Goal: Task Accomplishment & Management: Use online tool/utility

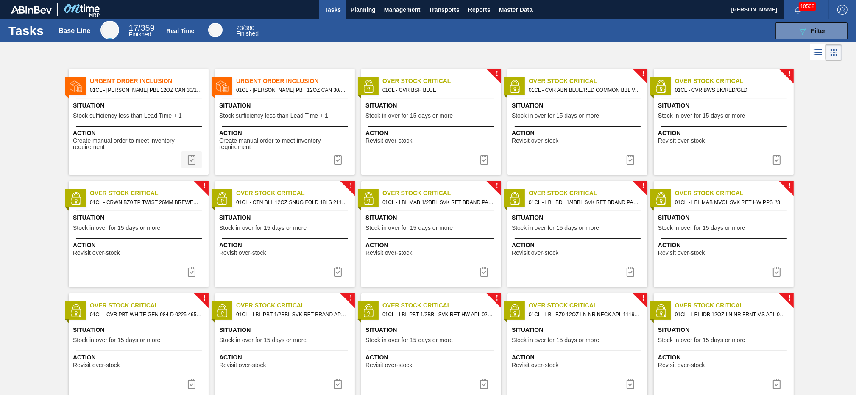
click at [192, 163] on img at bounding box center [192, 160] width 10 height 10
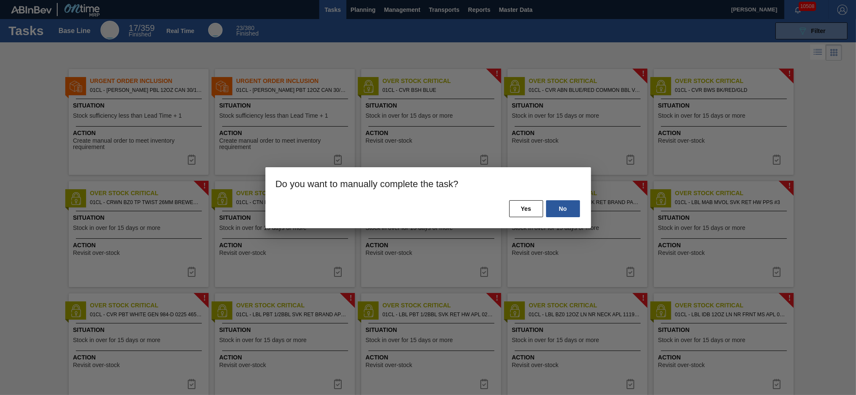
drag, startPoint x: 532, startPoint y: 209, endPoint x: 444, endPoint y: 190, distance: 89.7
click at [530, 209] on button "Yes" at bounding box center [526, 208] width 34 height 17
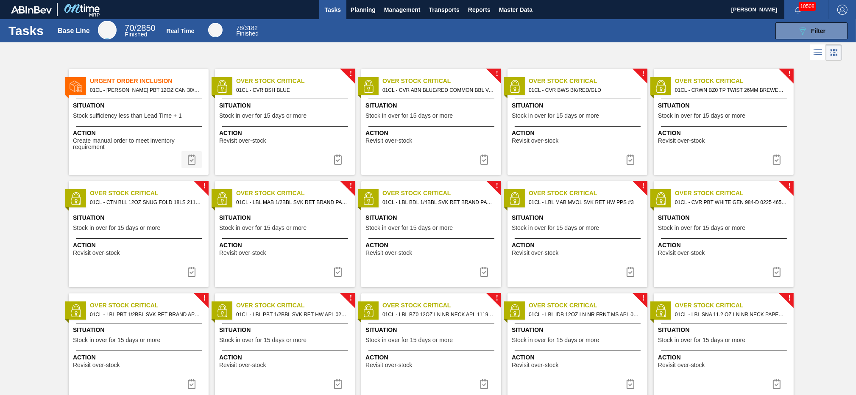
click at [189, 161] on img at bounding box center [192, 160] width 10 height 10
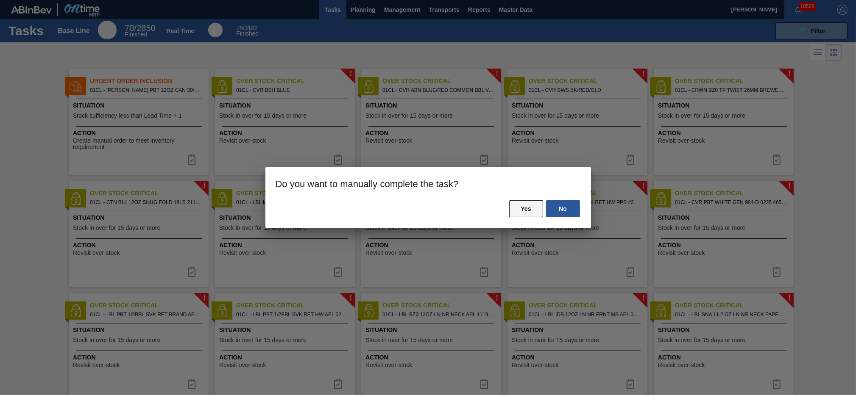
click at [527, 207] on button "Yes" at bounding box center [526, 208] width 34 height 17
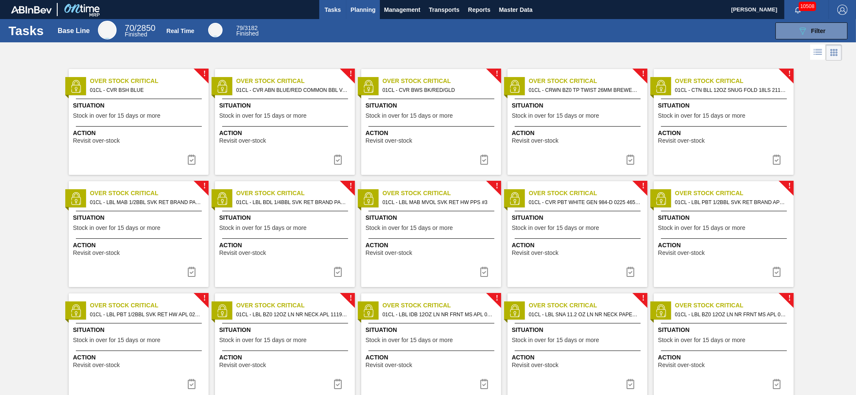
click at [371, 11] on span "Planning" at bounding box center [363, 10] width 25 height 10
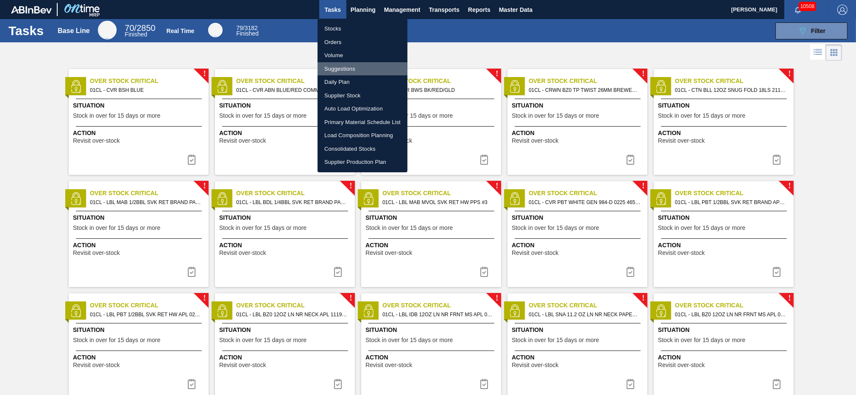
click at [350, 72] on li "Suggestions" at bounding box center [362, 69] width 90 height 14
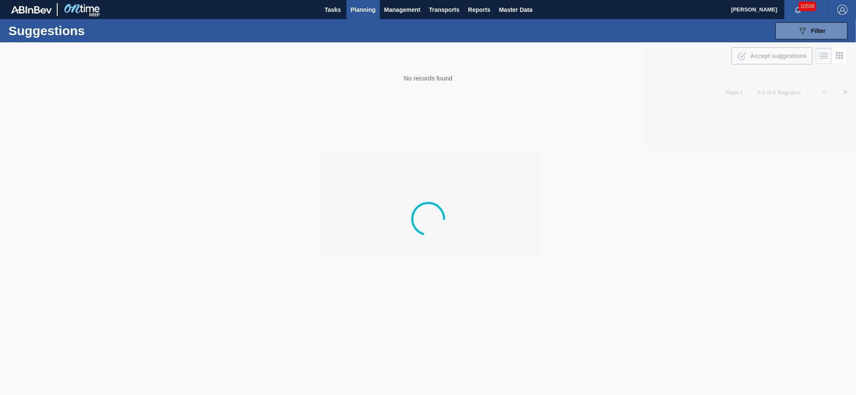
type from "[DATE]"
type to "[DATE]"
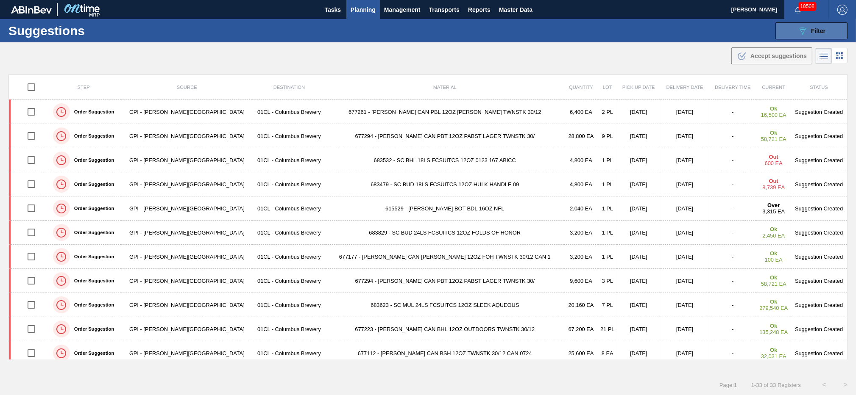
click at [806, 32] on icon "089F7B8B-B2A5-4AFE-B5C0-19BA573D28AC" at bounding box center [802, 31] width 10 height 10
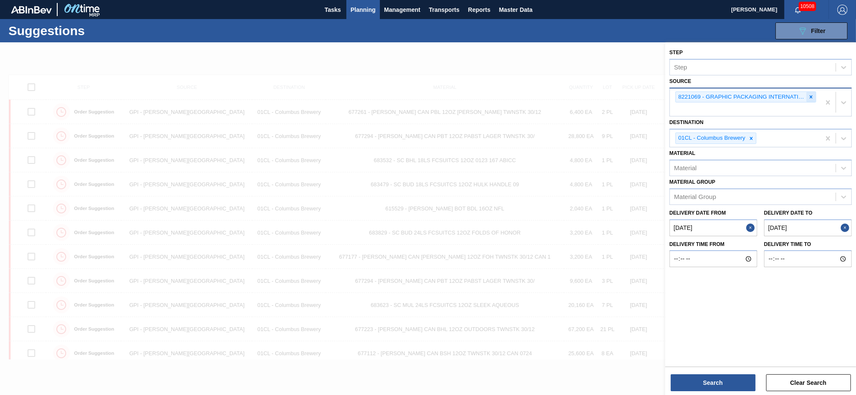
click at [811, 97] on icon at bounding box center [811, 96] width 3 height 3
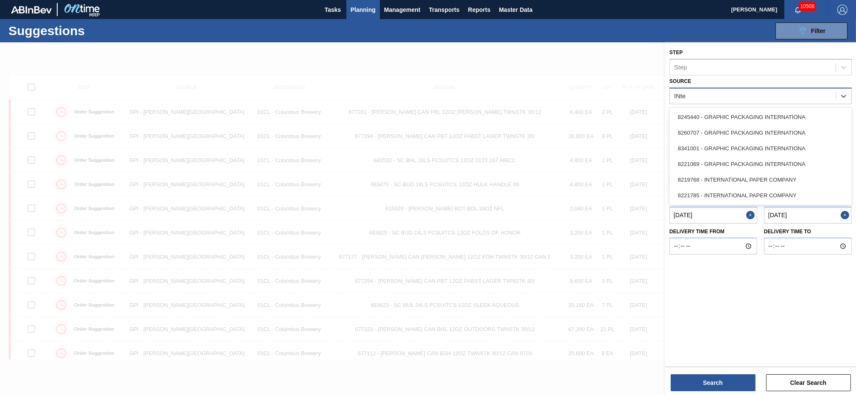
type input "INter"
click at [727, 193] on div "8221785 - INTERNATIONAL PAPER COMPANY" at bounding box center [760, 196] width 182 height 16
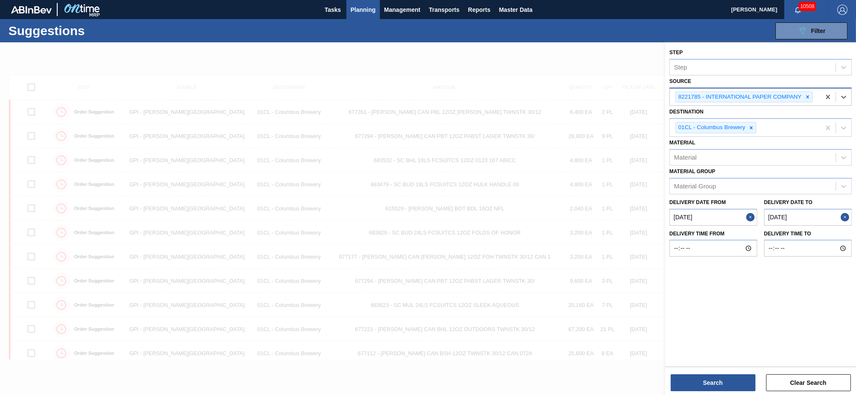
click at [837, 217] on to "[DATE]" at bounding box center [808, 217] width 88 height 17
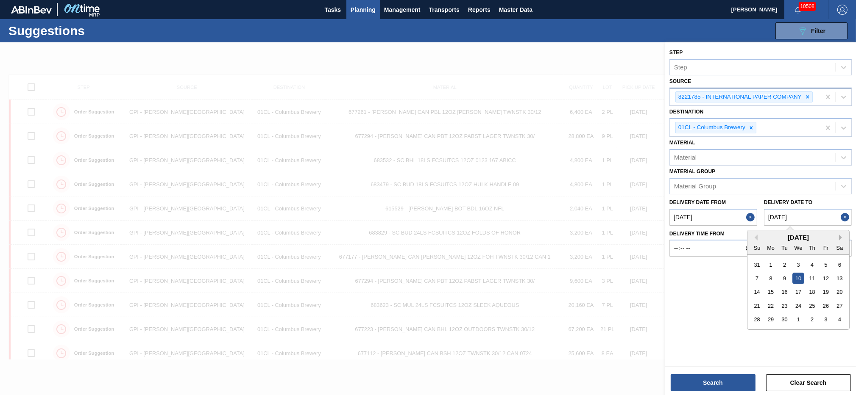
click at [840, 236] on button "Next Month" at bounding box center [842, 238] width 6 height 6
click at [827, 317] on div "31" at bounding box center [825, 319] width 11 height 11
type to "[DATE]"
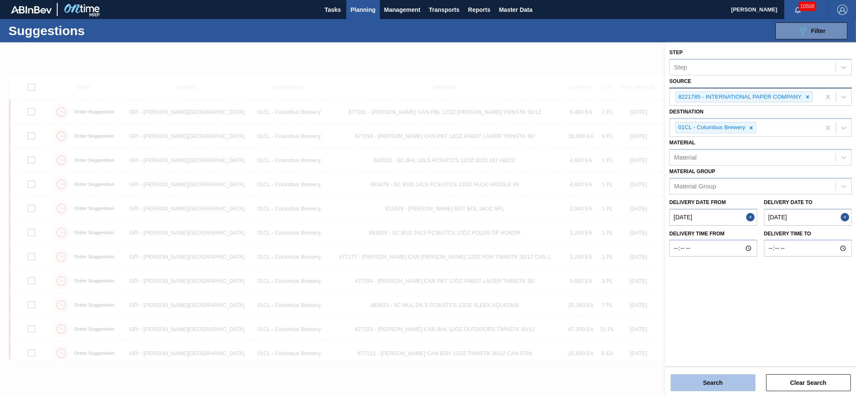
click at [708, 384] on button "Search" at bounding box center [713, 383] width 85 height 17
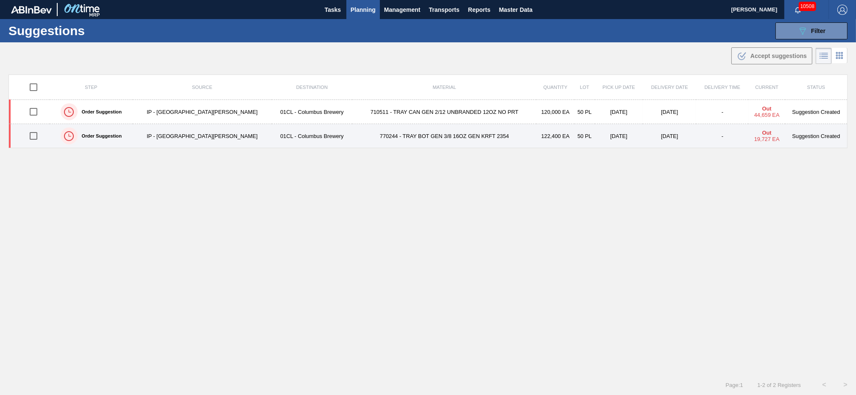
click at [36, 138] on input "checkbox" at bounding box center [34, 136] width 18 height 18
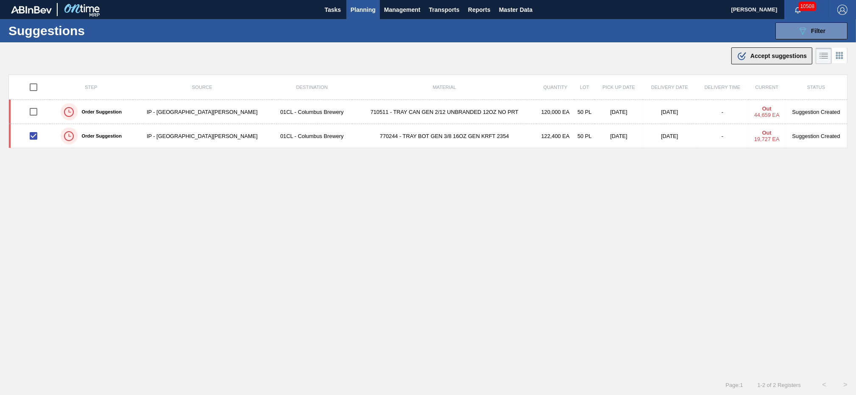
click at [764, 56] on span "Accept suggestions" at bounding box center [778, 56] width 56 height 7
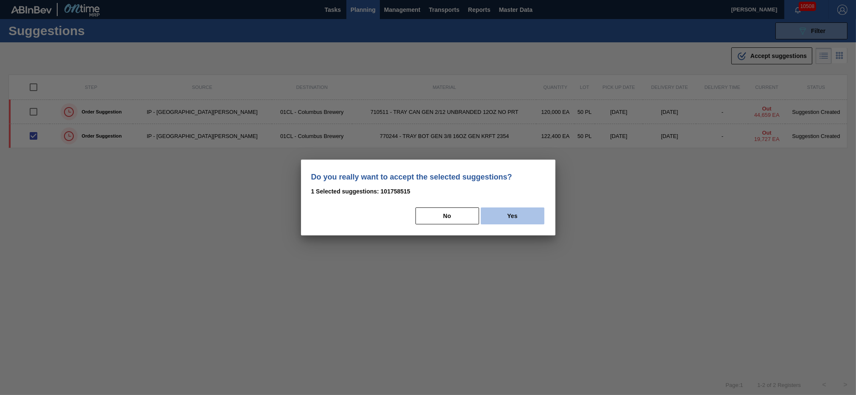
click at [532, 214] on button "Yes" at bounding box center [513, 216] width 64 height 17
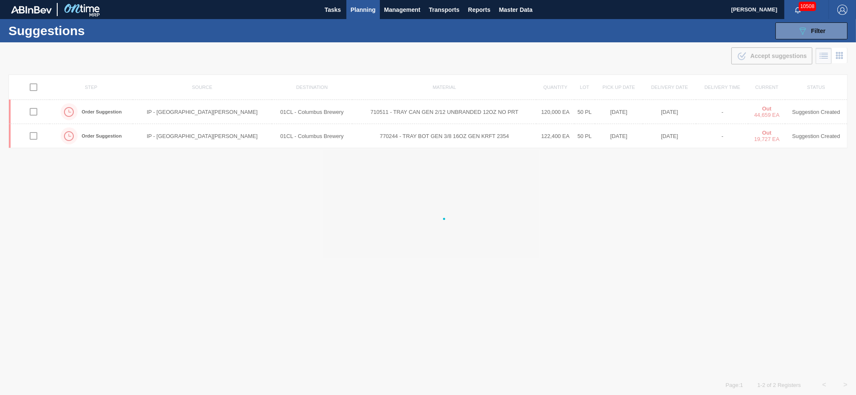
checkbox input "false"
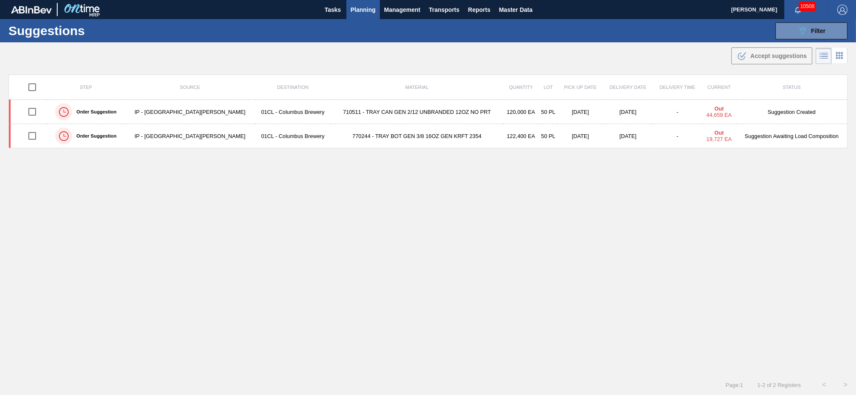
click at [357, 9] on span "Planning" at bounding box center [363, 10] width 25 height 10
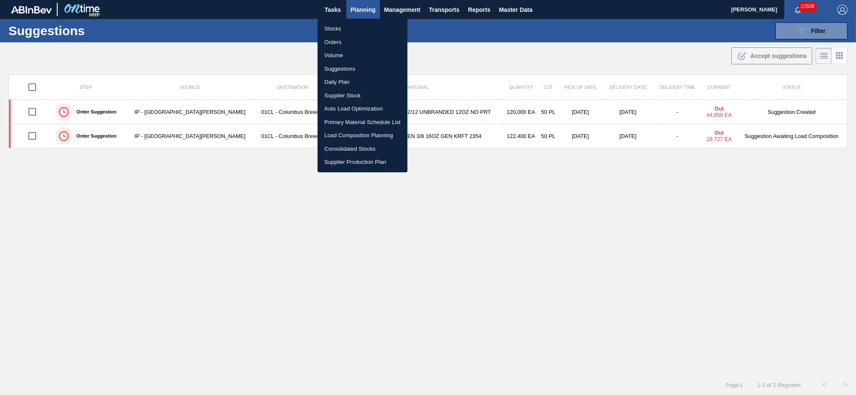
click at [348, 133] on li "Load Composition Planning" at bounding box center [362, 136] width 90 height 14
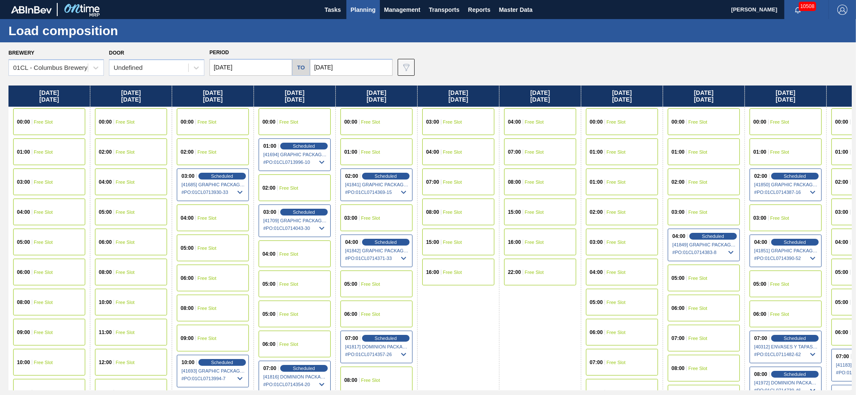
click at [363, 70] on input "[DATE]" at bounding box center [351, 67] width 83 height 17
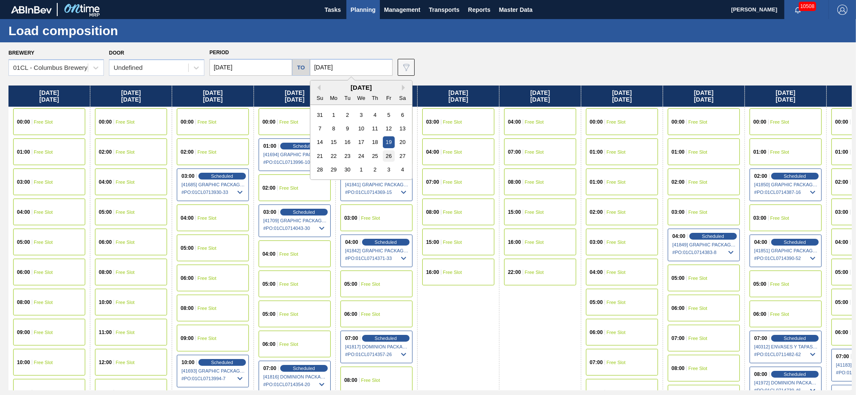
click at [392, 156] on div "26" at bounding box center [388, 155] width 11 height 11
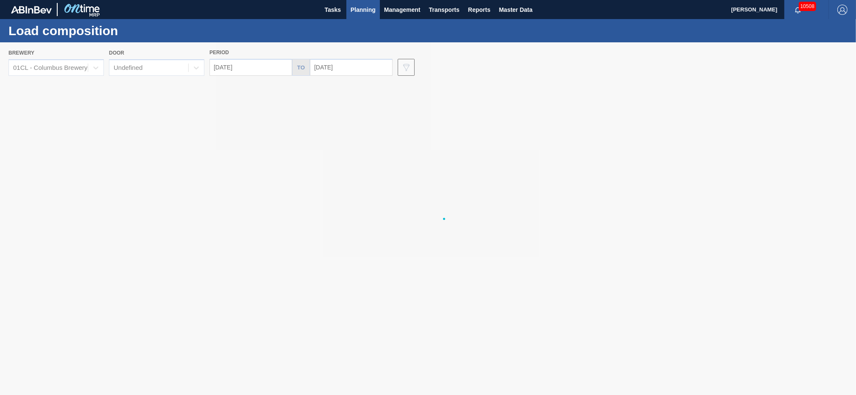
type input "[DATE]"
click at [255, 70] on input "[DATE]" at bounding box center [250, 67] width 83 height 17
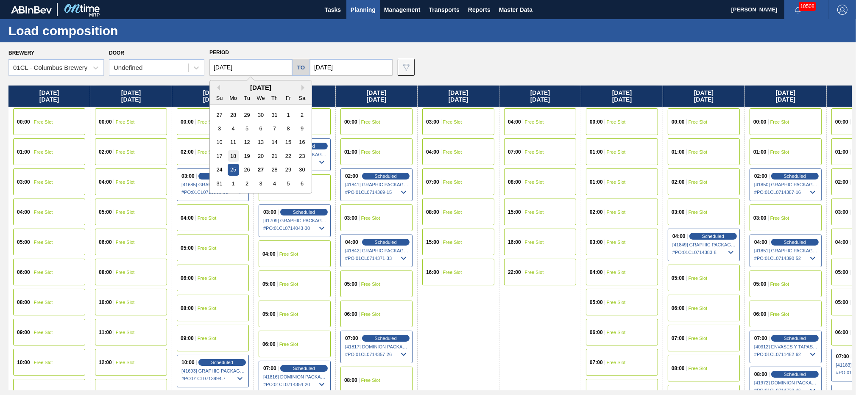
click at [233, 152] on div "18" at bounding box center [233, 155] width 11 height 11
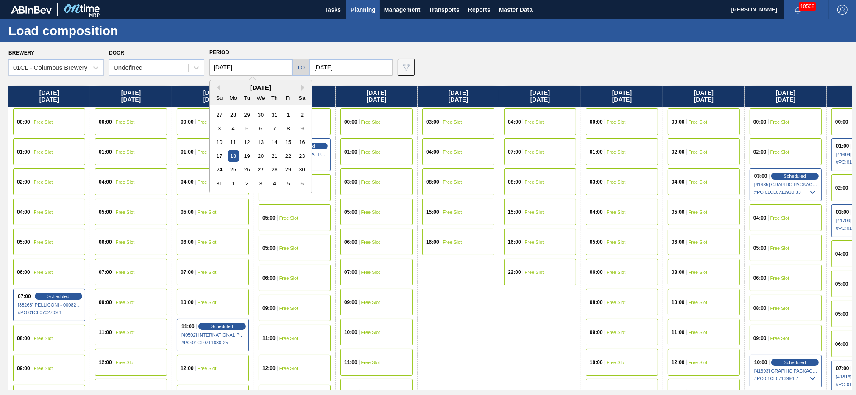
click at [255, 65] on input "[DATE]" at bounding box center [250, 67] width 83 height 17
click at [302, 88] on button "Next Month" at bounding box center [304, 88] width 6 height 6
click at [236, 143] on div "15" at bounding box center [233, 141] width 11 height 11
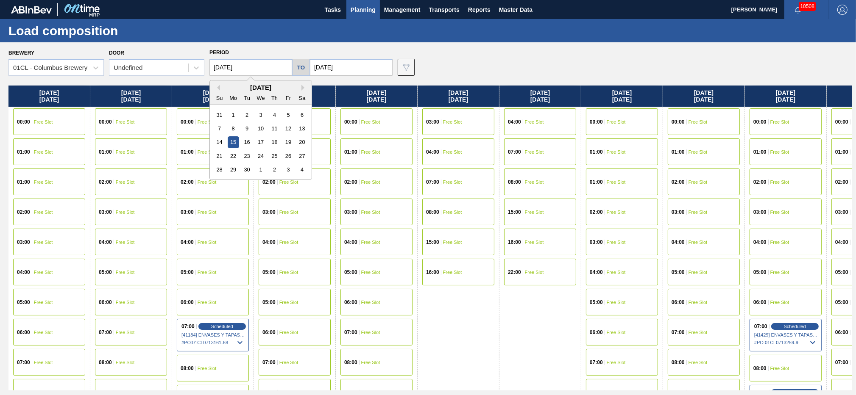
click at [248, 68] on input "[DATE]" at bounding box center [250, 67] width 83 height 17
click at [270, 145] on div "18" at bounding box center [274, 141] width 11 height 11
type input "[DATE]"
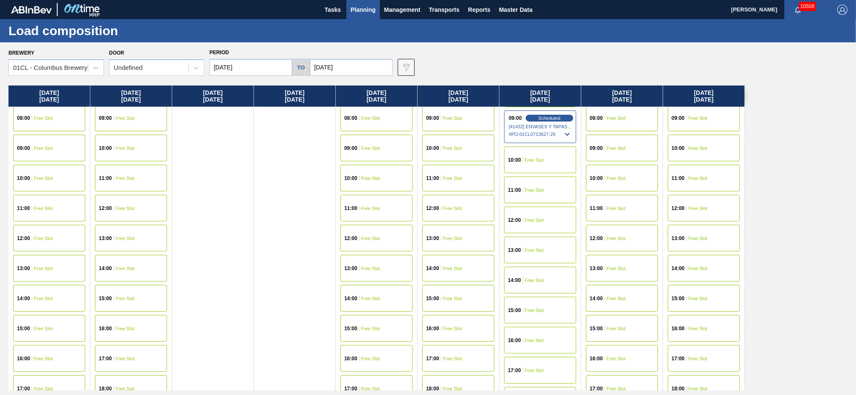
scroll to position [321, 0]
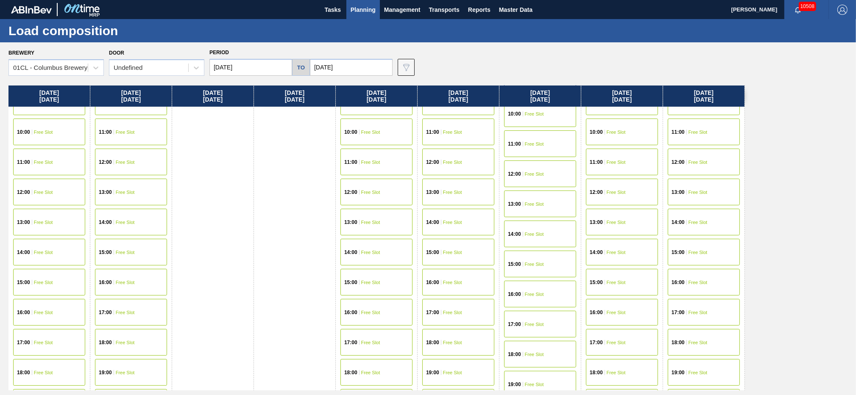
click at [692, 367] on div "19:00 Free Slot" at bounding box center [704, 372] width 72 height 27
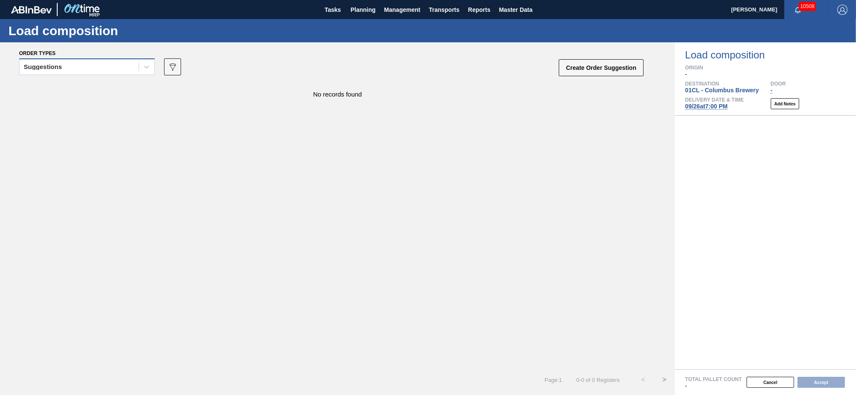
click at [128, 67] on div "Suggestions" at bounding box center [78, 67] width 119 height 12
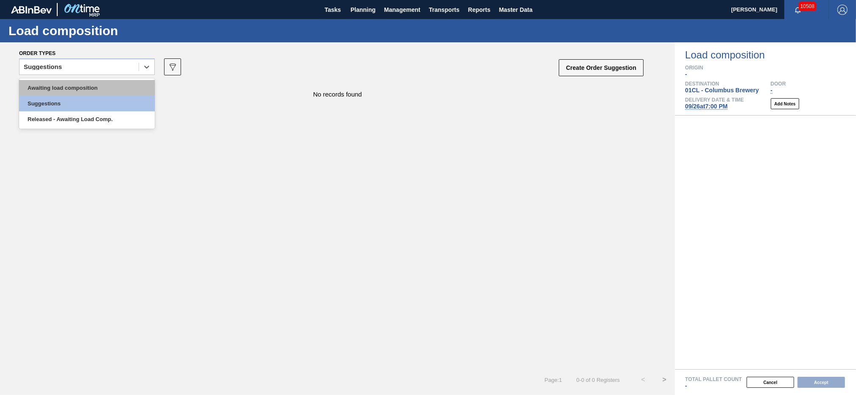
click at [78, 86] on div "Awaiting load composition" at bounding box center [87, 88] width 136 height 16
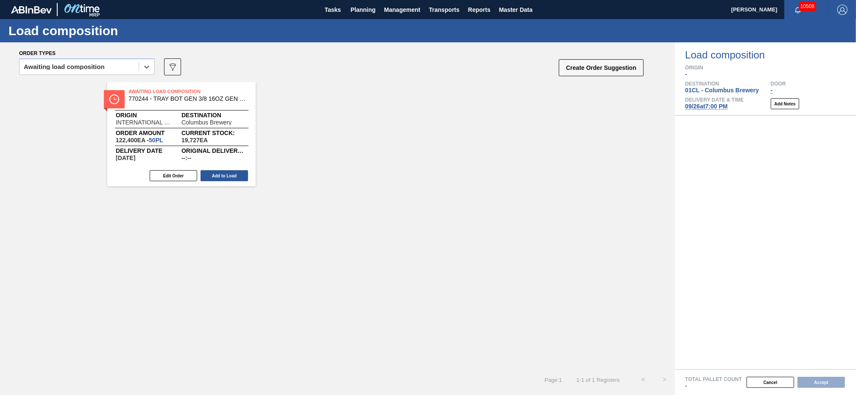
click at [226, 169] on div "Awaiting Load Composition 770244 - TRAY BOT GEN 3/8 16OZ GEN KRFT 2354-A 02 Ori…" at bounding box center [181, 134] width 148 height 104
click at [235, 178] on button "Add to Load" at bounding box center [223, 175] width 47 height 11
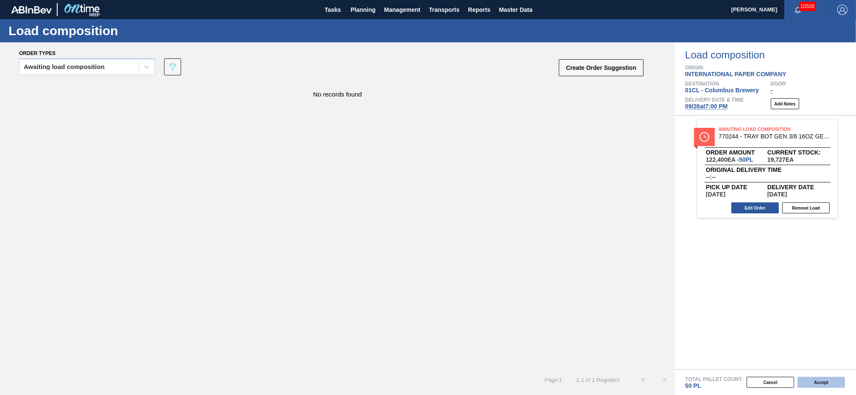
click at [821, 384] on button "Accept" at bounding box center [820, 382] width 47 height 11
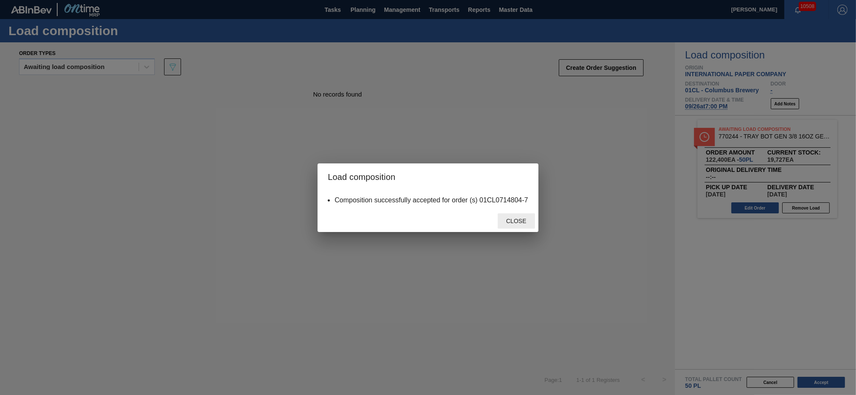
click at [508, 218] on span "Close" at bounding box center [515, 221] width 33 height 7
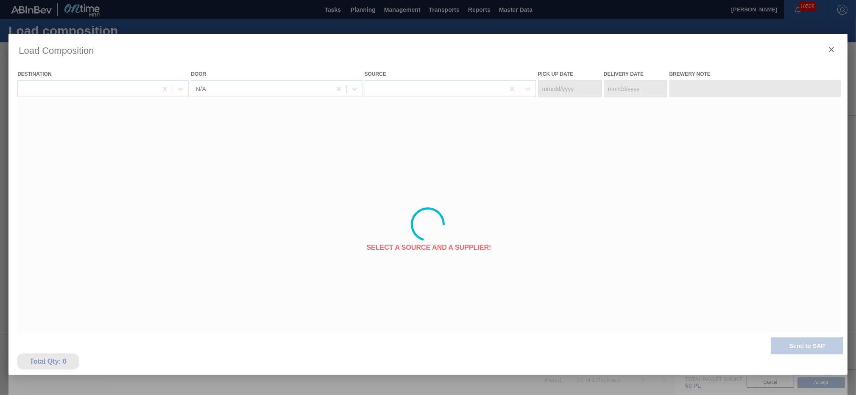
type Date "[DATE]"
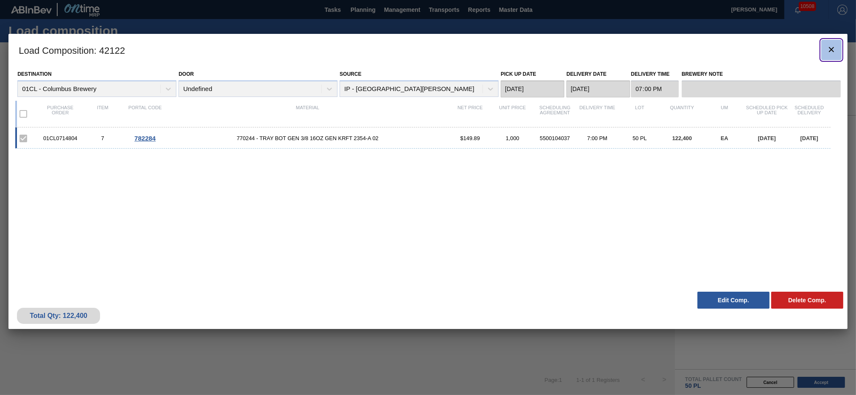
click at [829, 49] on icon "botão de ícone" at bounding box center [831, 50] width 10 height 10
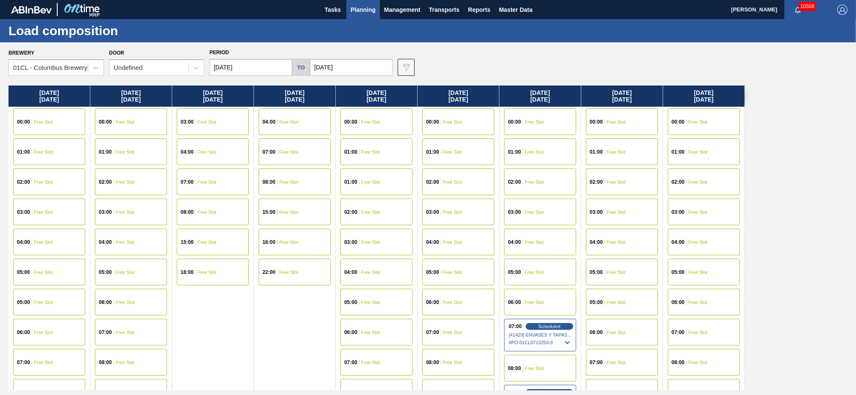
click at [269, 63] on input "[DATE]" at bounding box center [250, 67] width 83 height 17
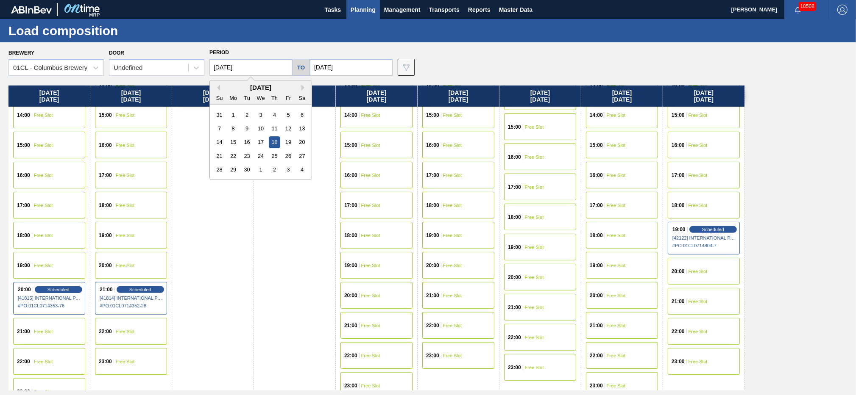
scroll to position [474, 0]
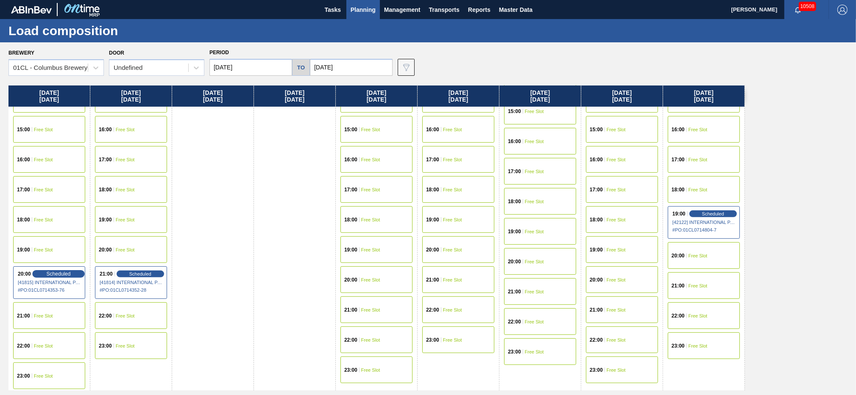
click at [43, 272] on div "Scheduled" at bounding box center [58, 274] width 52 height 8
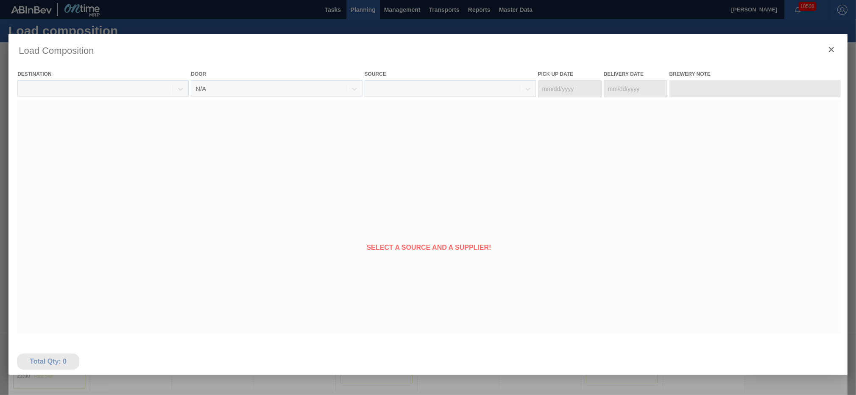
type Date "[DATE]"
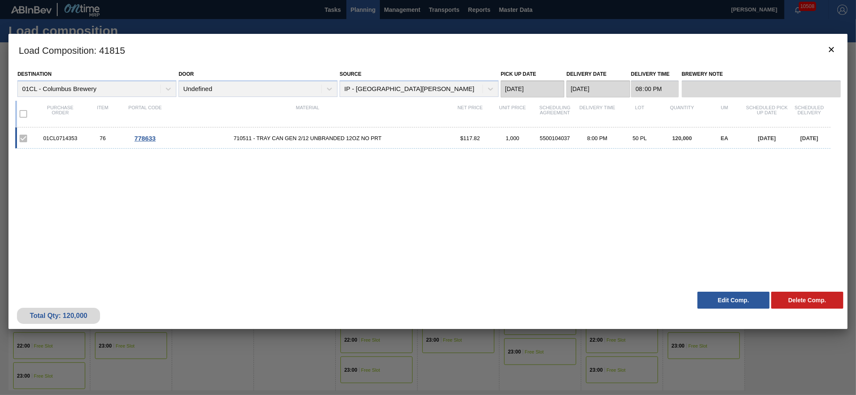
click at [718, 304] on button "Edit Comp." at bounding box center [733, 300] width 72 height 17
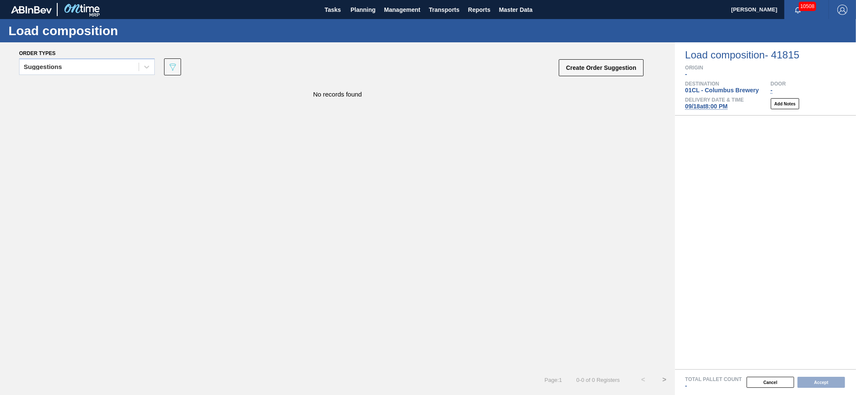
click at [703, 108] on span "[DATE] 8:00 PM" at bounding box center [706, 106] width 42 height 7
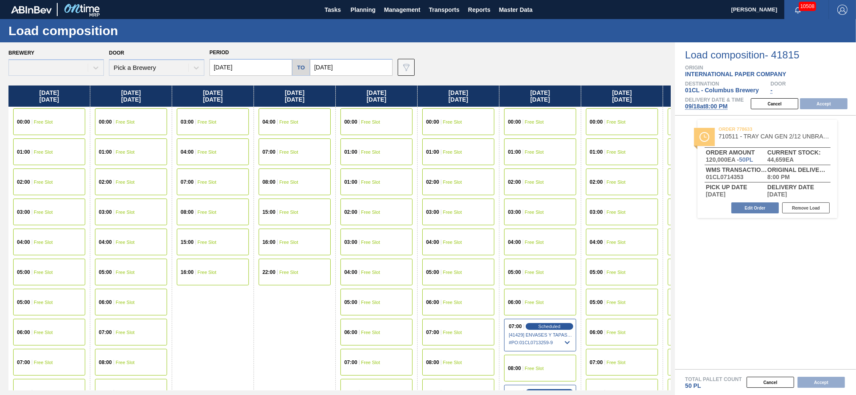
type input "[DATE]"
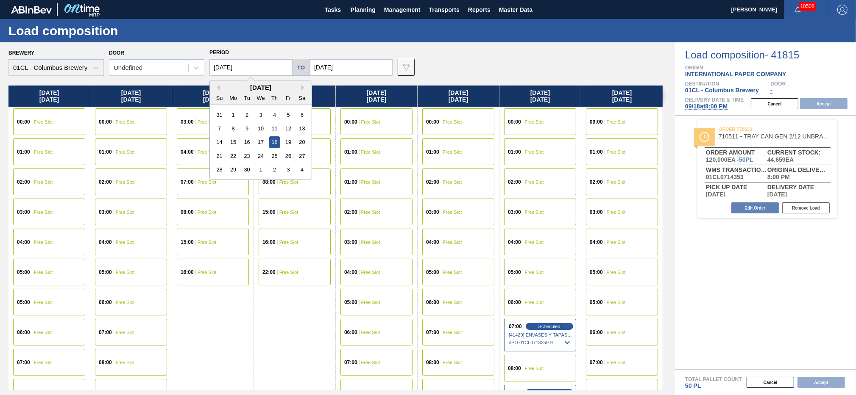
click at [251, 64] on input "[DATE]" at bounding box center [250, 67] width 83 height 17
click at [231, 145] on div "15" at bounding box center [233, 141] width 11 height 11
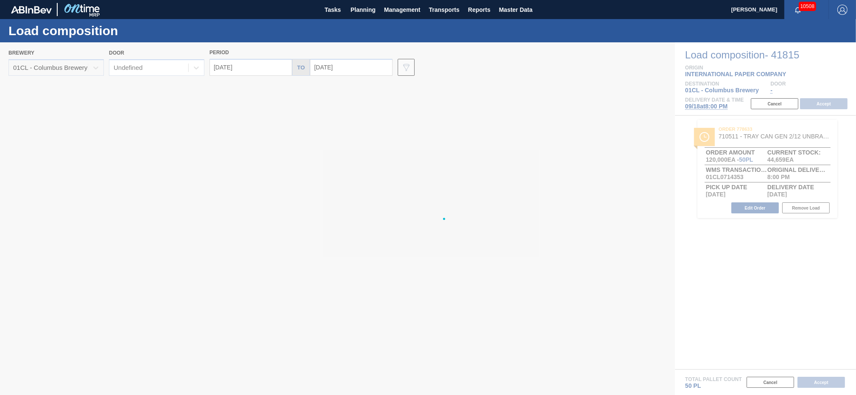
type input "[DATE]"
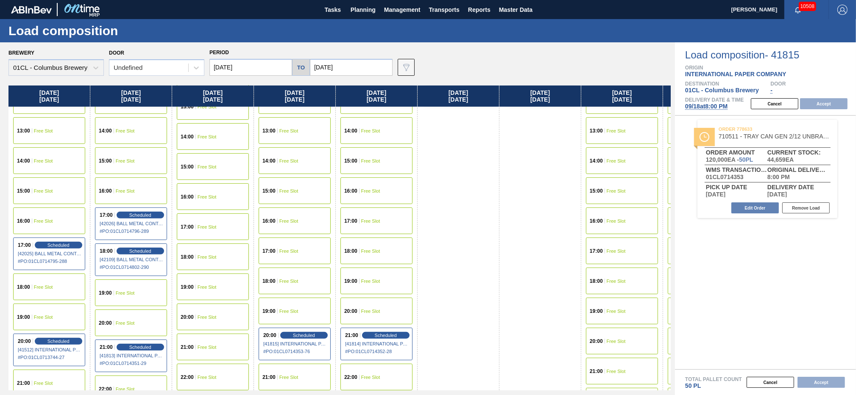
scroll to position [480, 0]
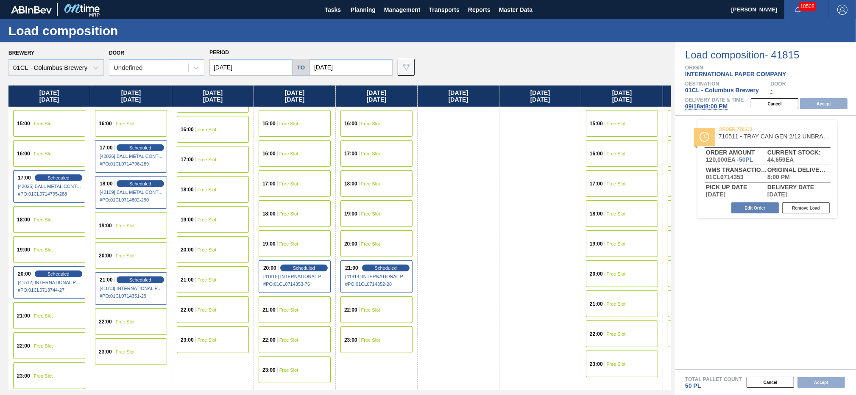
click at [52, 310] on div "21:00 Free Slot" at bounding box center [49, 316] width 72 height 27
click at [810, 104] on button "Accept" at bounding box center [823, 103] width 47 height 11
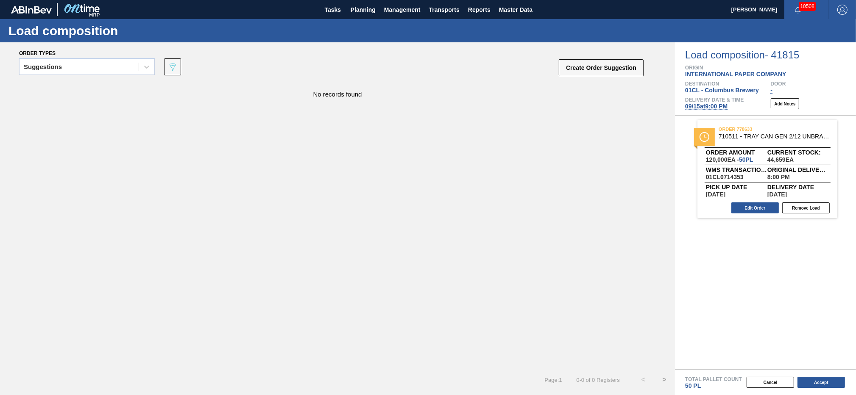
click at [810, 379] on button "Accept" at bounding box center [820, 382] width 47 height 11
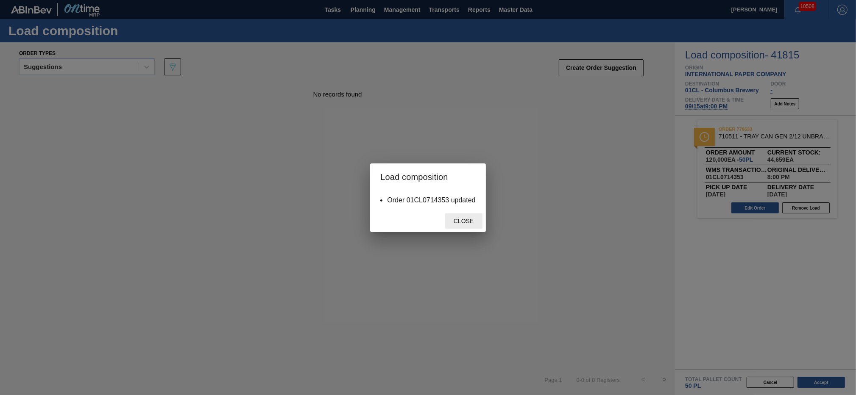
click at [459, 224] on span "Close" at bounding box center [463, 221] width 33 height 7
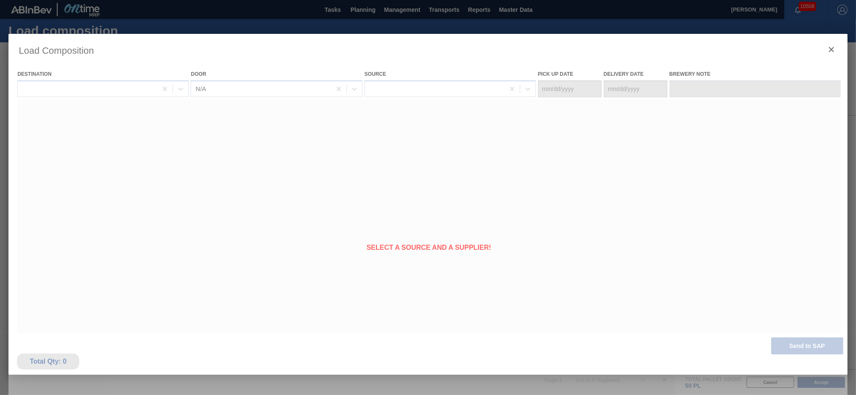
type Date "[DATE]"
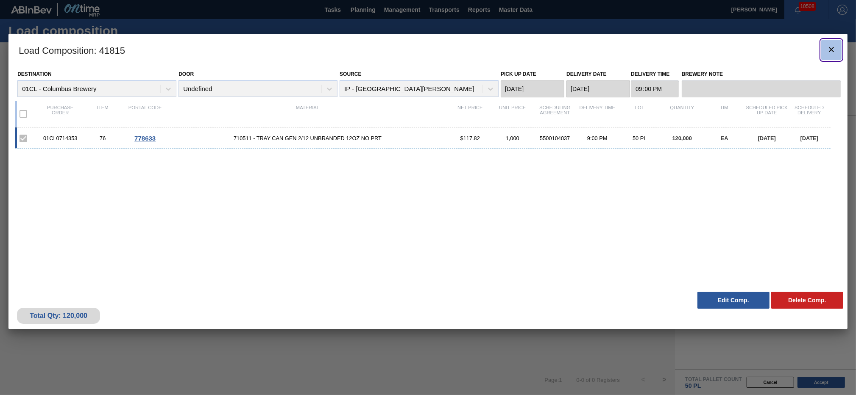
click at [833, 48] on icon "botão de ícone" at bounding box center [831, 50] width 10 height 10
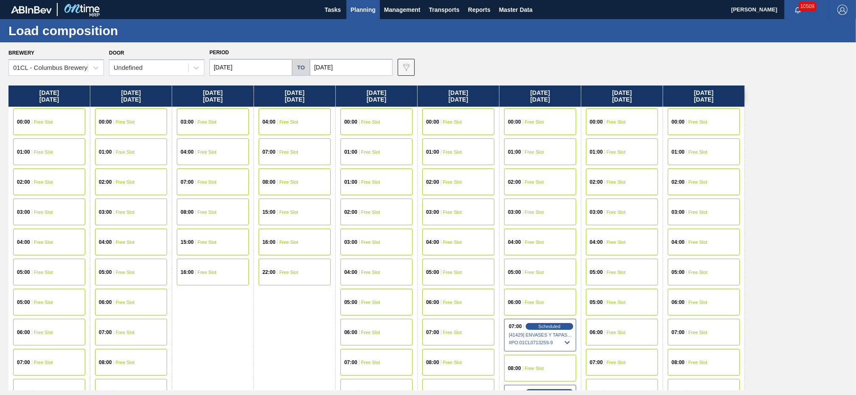
click at [260, 70] on input "[DATE]" at bounding box center [250, 67] width 83 height 17
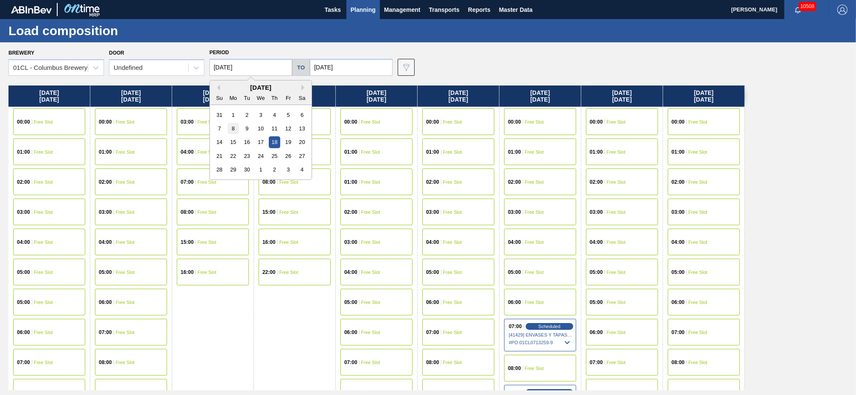
click at [229, 131] on div "8" at bounding box center [233, 128] width 11 height 11
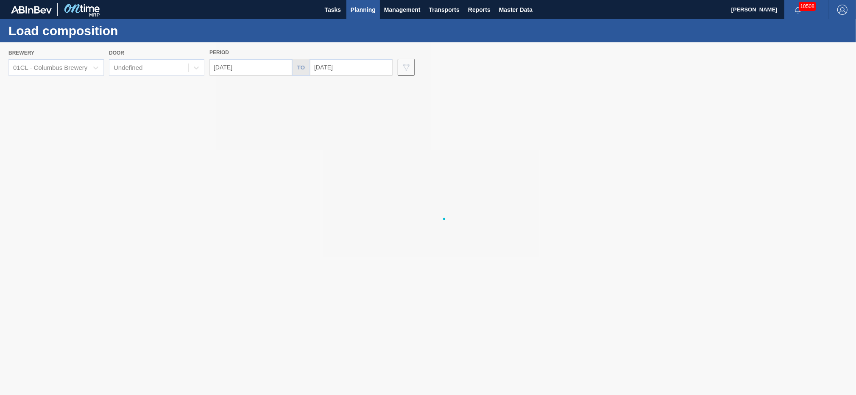
type input "[DATE]"
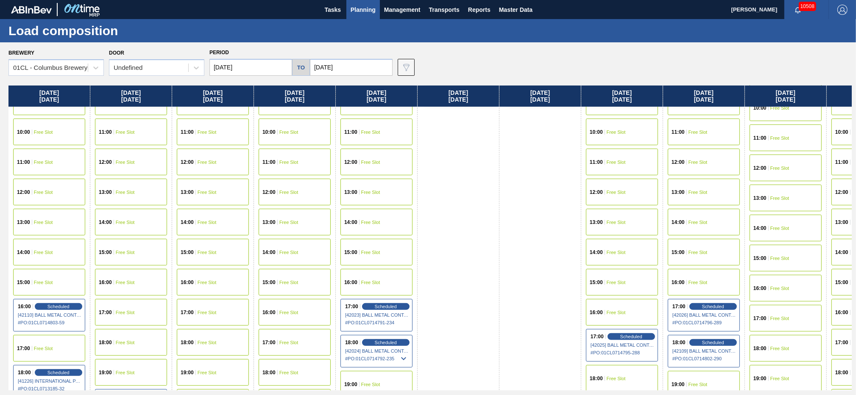
scroll to position [458, 0]
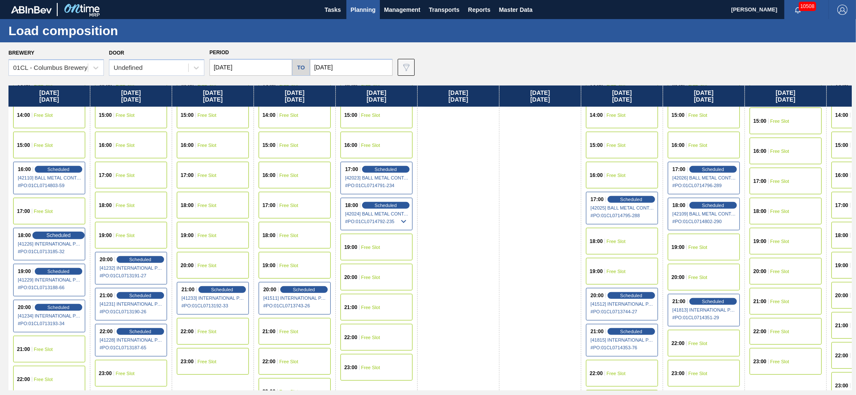
click at [63, 236] on span "Scheduled" at bounding box center [58, 236] width 24 height 6
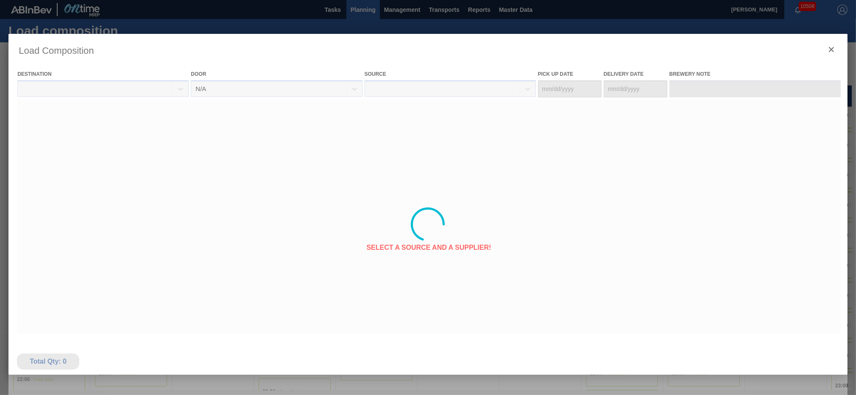
type Date "[DATE]"
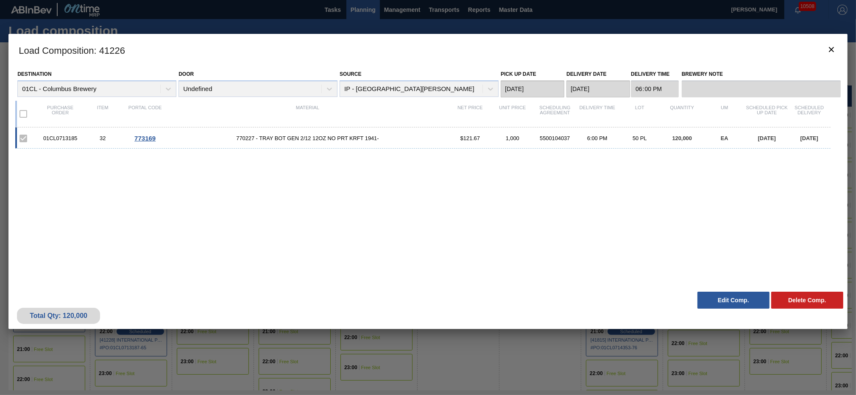
click at [707, 296] on button "Edit Comp." at bounding box center [733, 300] width 72 height 17
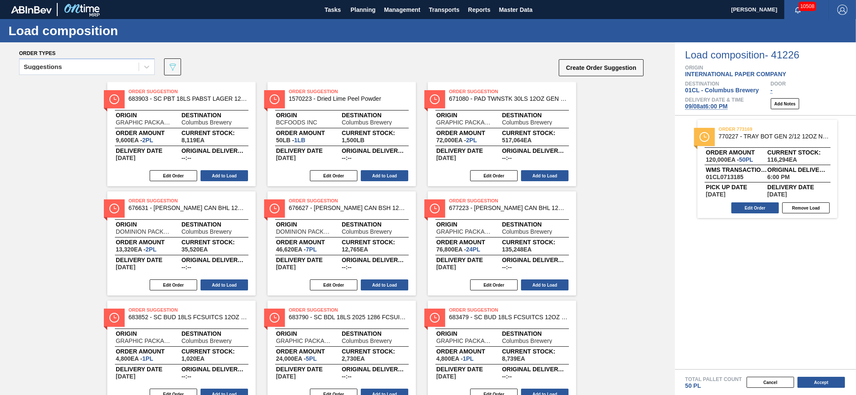
click at [720, 107] on span "[DATE] 6:00 PM" at bounding box center [706, 106] width 42 height 7
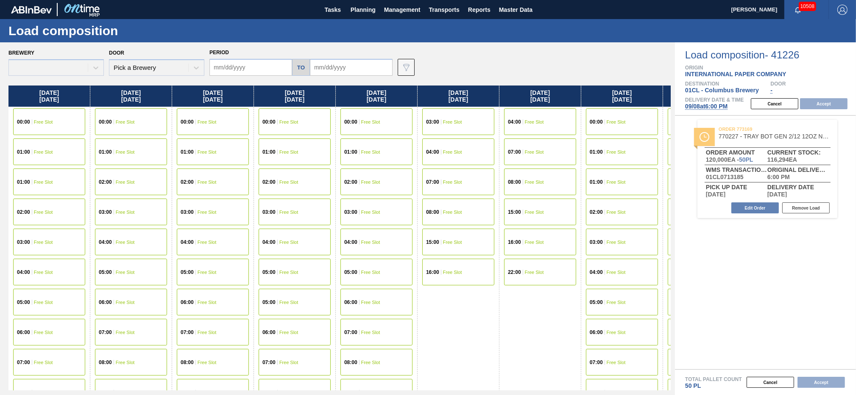
type input "[DATE]"
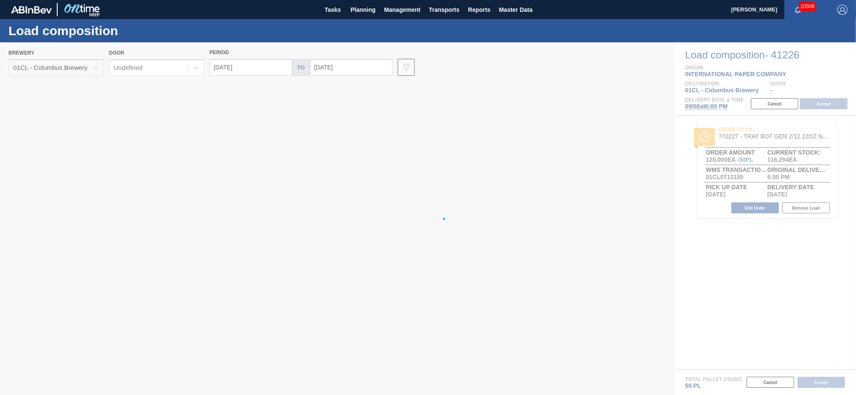
type input "[DATE]"
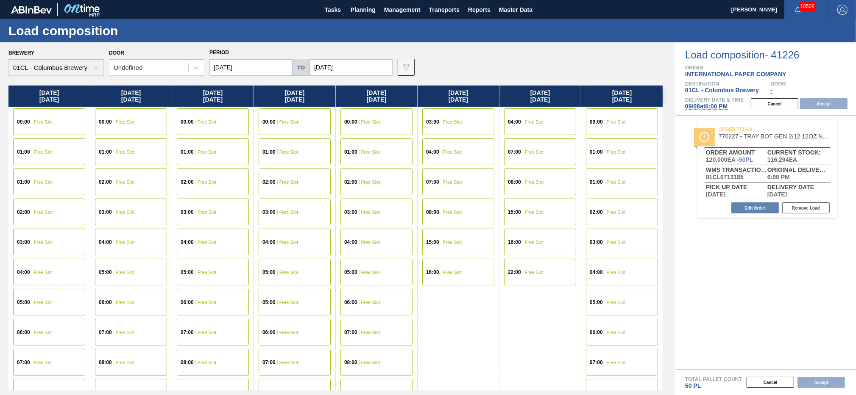
click at [279, 70] on input "[DATE]" at bounding box center [250, 67] width 83 height 17
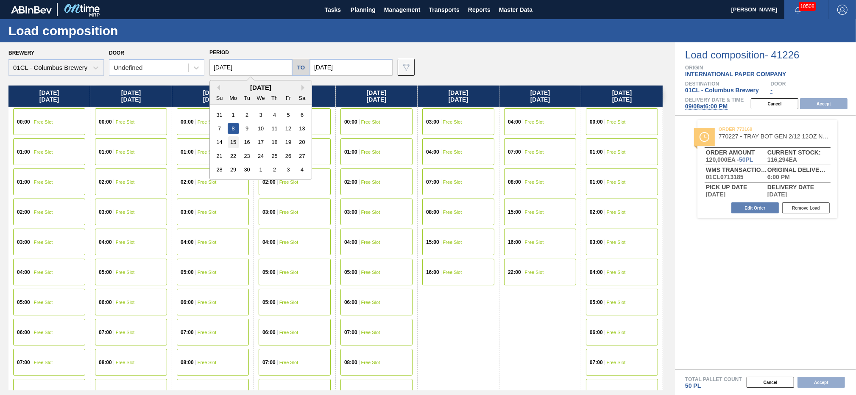
click at [233, 141] on div "15" at bounding box center [233, 141] width 11 height 11
type input "[DATE]"
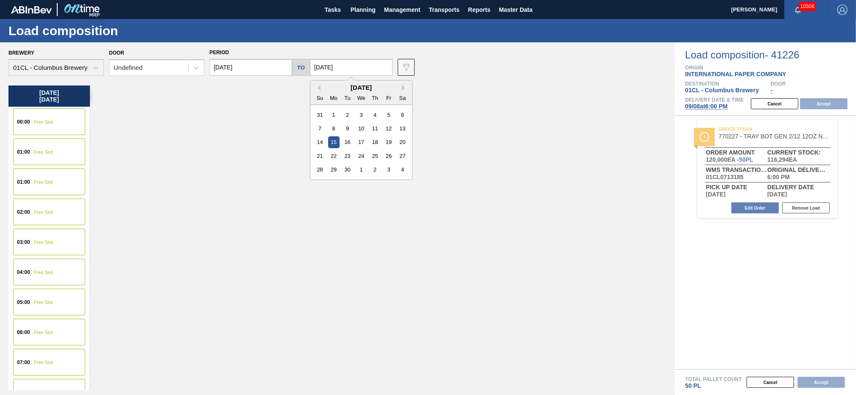
click at [366, 64] on input "[DATE]" at bounding box center [351, 67] width 83 height 17
click at [393, 145] on div "19" at bounding box center [388, 141] width 11 height 11
type input "[DATE]"
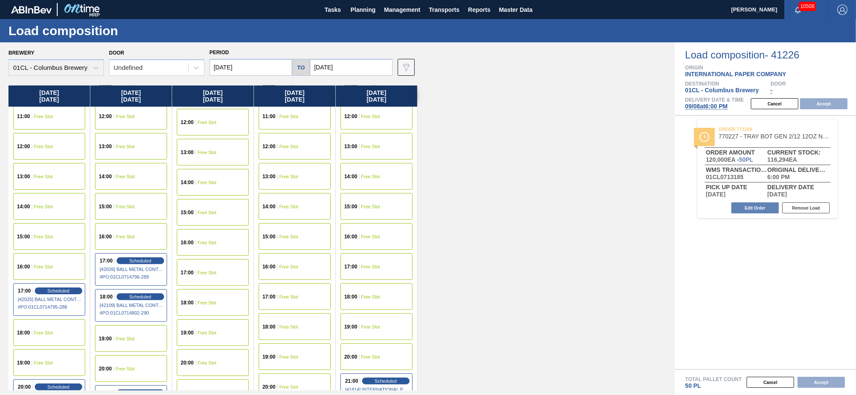
scroll to position [486, 0]
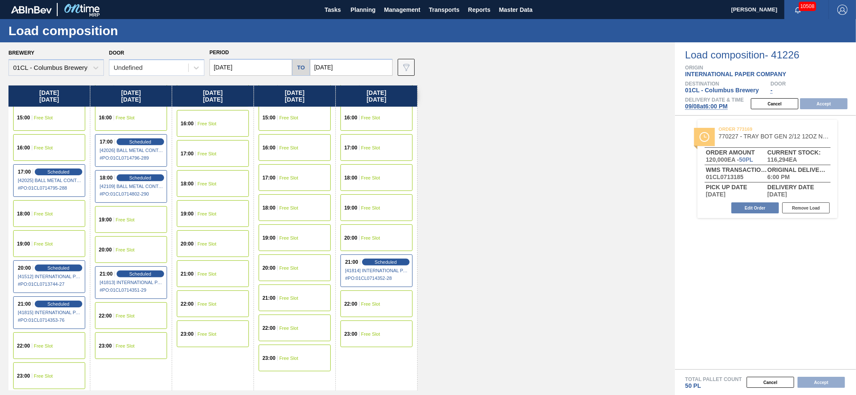
click at [290, 264] on div "20:00 Free Slot" at bounding box center [295, 268] width 72 height 27
click at [819, 104] on button "Accept" at bounding box center [823, 103] width 47 height 11
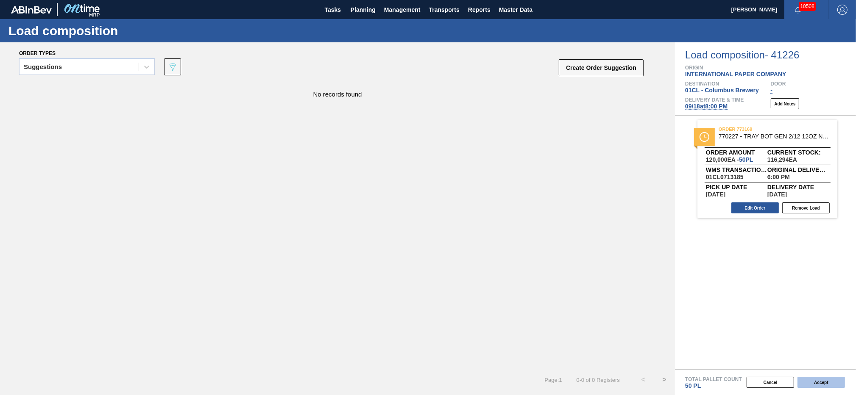
click at [805, 380] on button "Accept" at bounding box center [820, 382] width 47 height 11
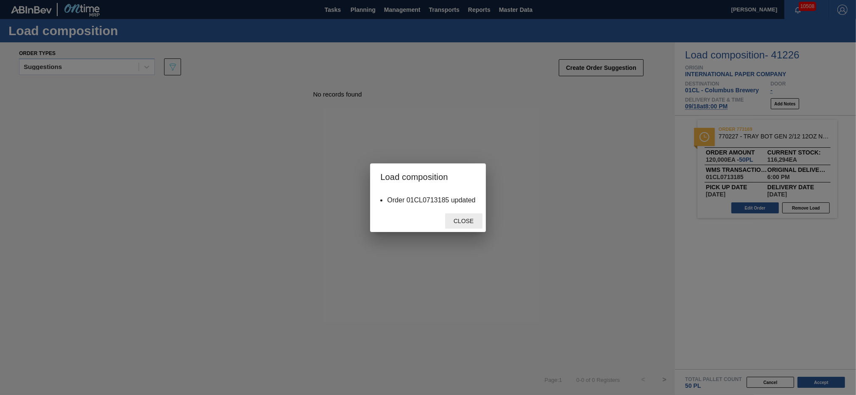
click at [456, 223] on span "Close" at bounding box center [463, 221] width 33 height 7
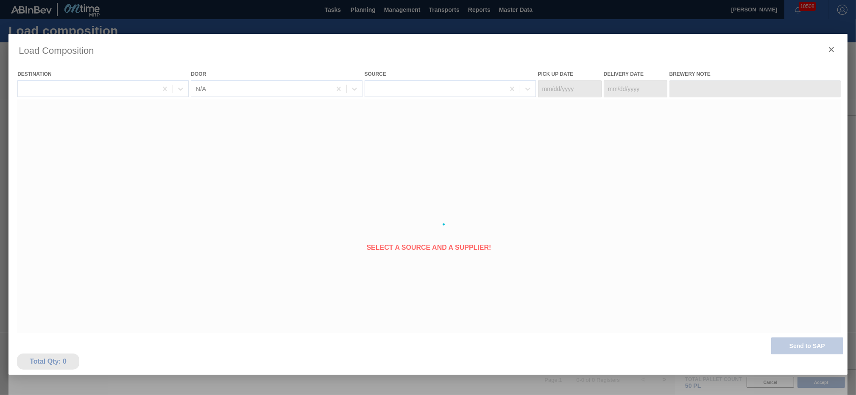
type Date "[DATE]"
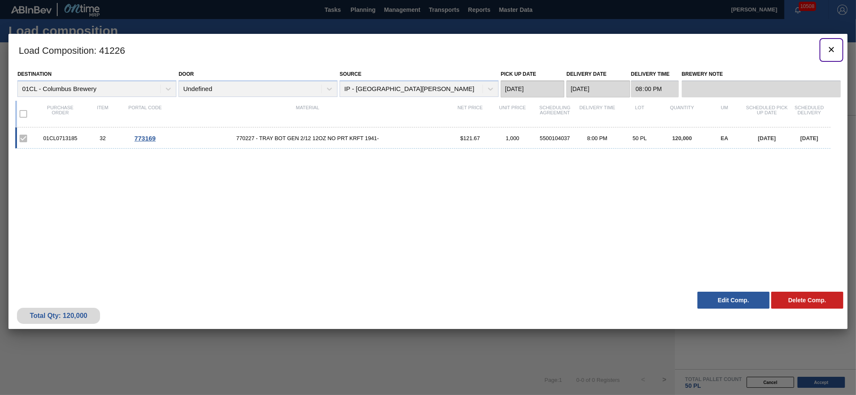
click at [830, 51] on icon "botão de ícone" at bounding box center [831, 49] width 5 height 5
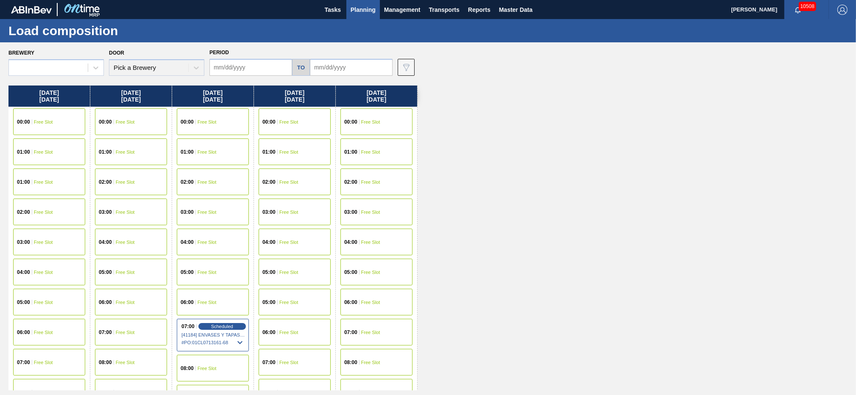
type input "[DATE]"
